Goal: Check status: Check status

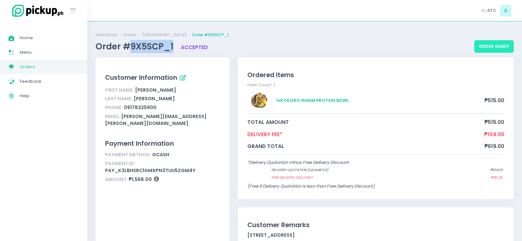
click at [498, 50] on button "order ready" at bounding box center [494, 46] width 40 height 13
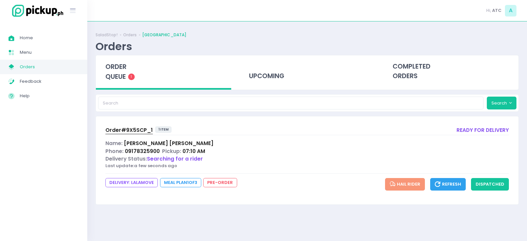
click at [452, 188] on button "Refresh" at bounding box center [448, 184] width 36 height 13
click at [423, 142] on div "Name: [PERSON_NAME]" at bounding box center [307, 143] width 404 height 8
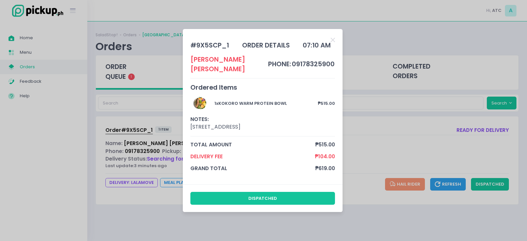
click at [381, 107] on div "# 9X5SCP_1 order details 07:10 AM [PERSON_NAME] phone: 09178325900 Ordered Item…" at bounding box center [263, 120] width 527 height 241
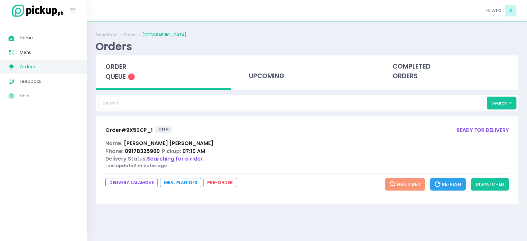
click at [138, 129] on span "Order# 9X5SCP_1" at bounding box center [128, 130] width 47 height 7
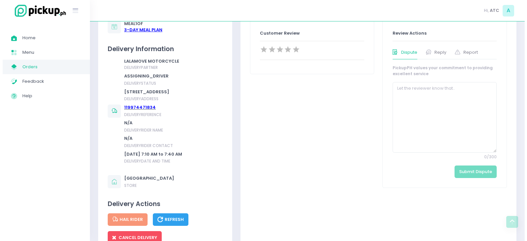
scroll to position [362, 0]
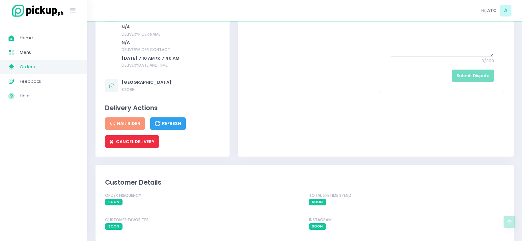
click at [133, 145] on span "CANCEL DELIVERY" at bounding box center [132, 141] width 45 height 6
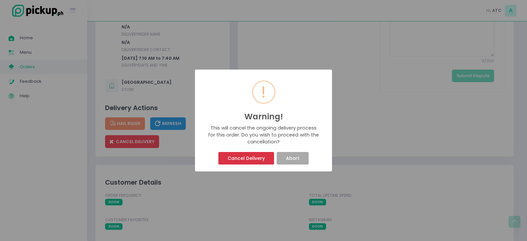
click at [249, 161] on button "Cancel Delivery" at bounding box center [245, 158] width 55 height 13
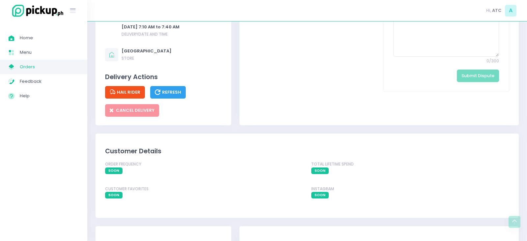
scroll to position [0, 0]
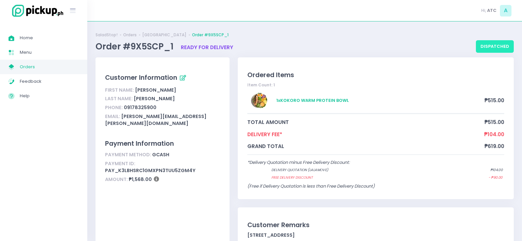
click at [503, 49] on button "dispatched" at bounding box center [495, 46] width 38 height 13
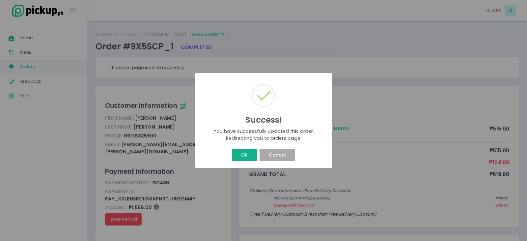
click at [247, 154] on button "OK" at bounding box center [244, 155] width 25 height 13
